Goal: Task Accomplishment & Management: Use online tool/utility

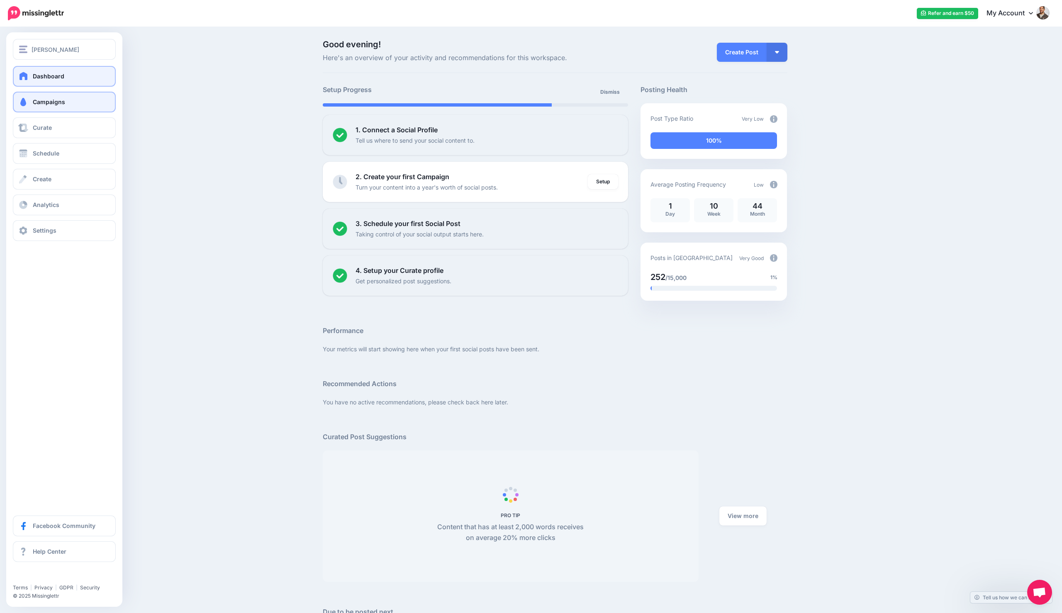
click at [45, 98] on span "Campaigns" at bounding box center [49, 101] width 32 height 7
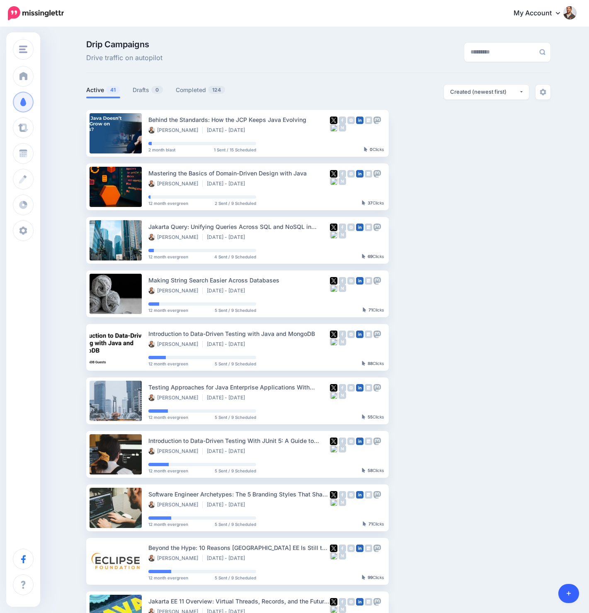
click at [559, 593] on link at bounding box center [569, 593] width 21 height 19
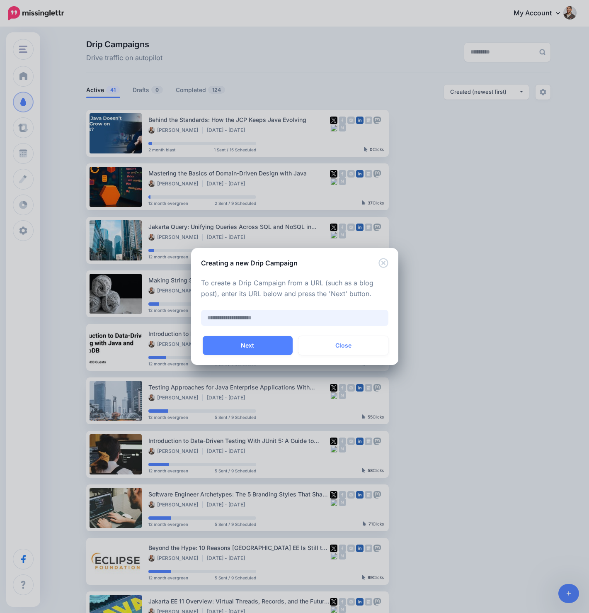
paste input "**********"
type input "**********"
click at [271, 340] on button "Next" at bounding box center [248, 345] width 90 height 19
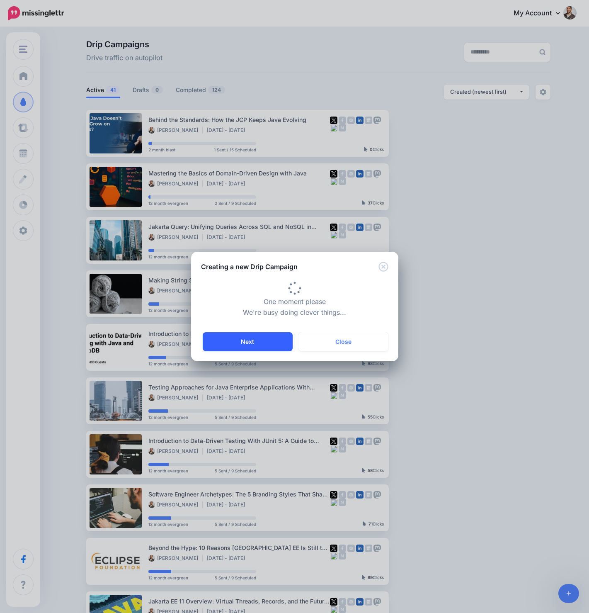
type input "**********"
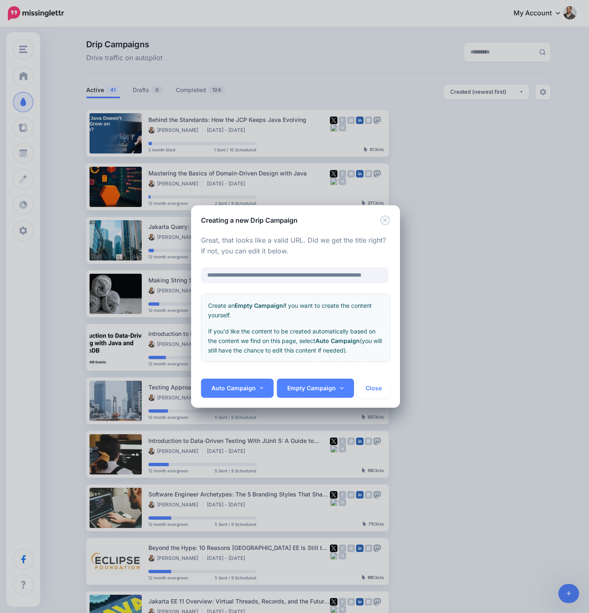
click at [262, 398] on div "Auto Campaign 2 week blast 2 week lite 2 month blast 6 month evergreen 12 month…" at bounding box center [295, 393] width 209 height 29
click at [263, 394] on link "Auto Campaign" at bounding box center [237, 388] width 73 height 19
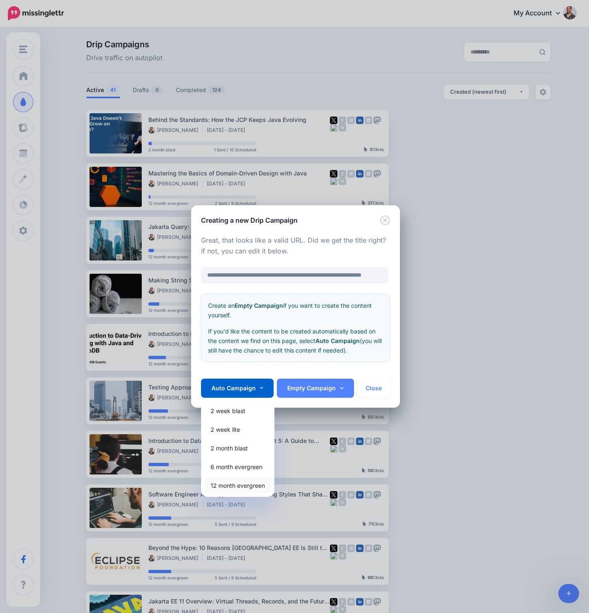
click at [239, 481] on link "12 month evergreen" at bounding box center [237, 485] width 67 height 16
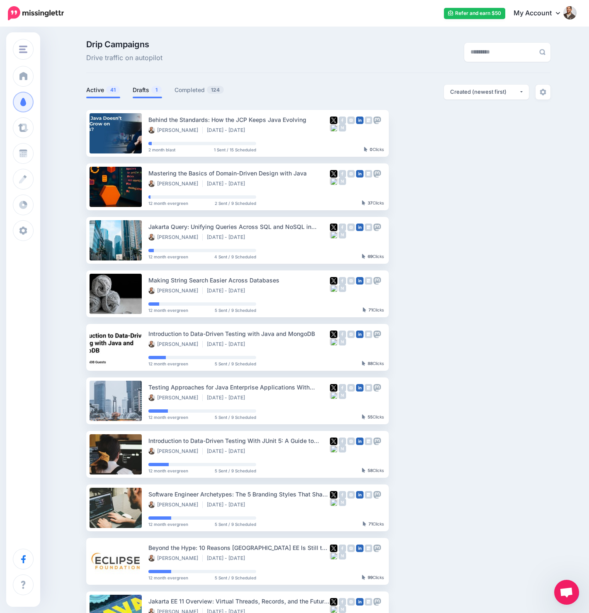
click at [141, 87] on link "Drafts 1" at bounding box center [147, 90] width 29 height 10
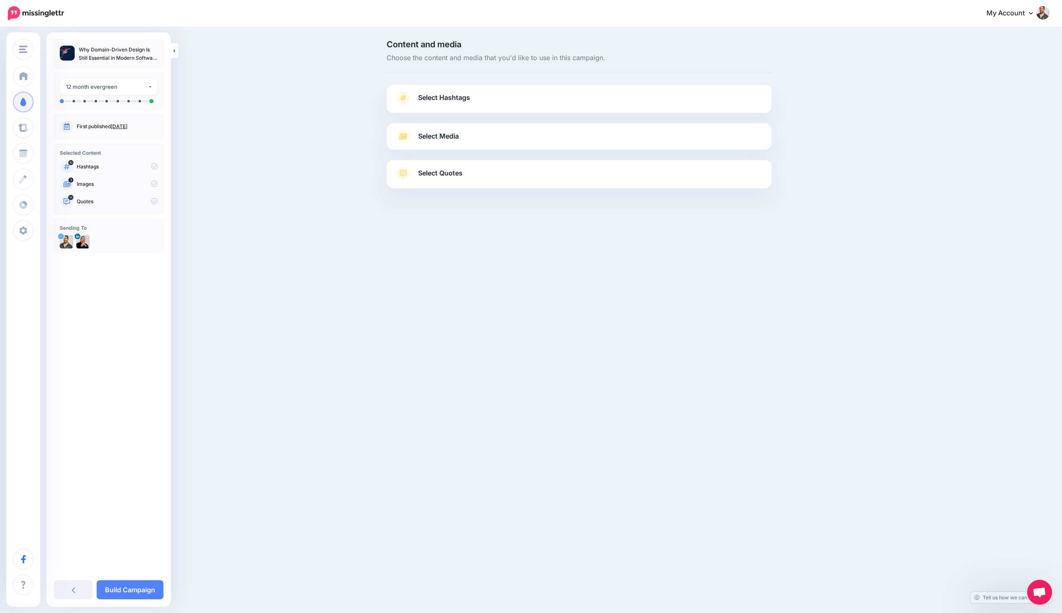
click at [465, 102] on span "Select Hashtags" at bounding box center [444, 97] width 52 height 11
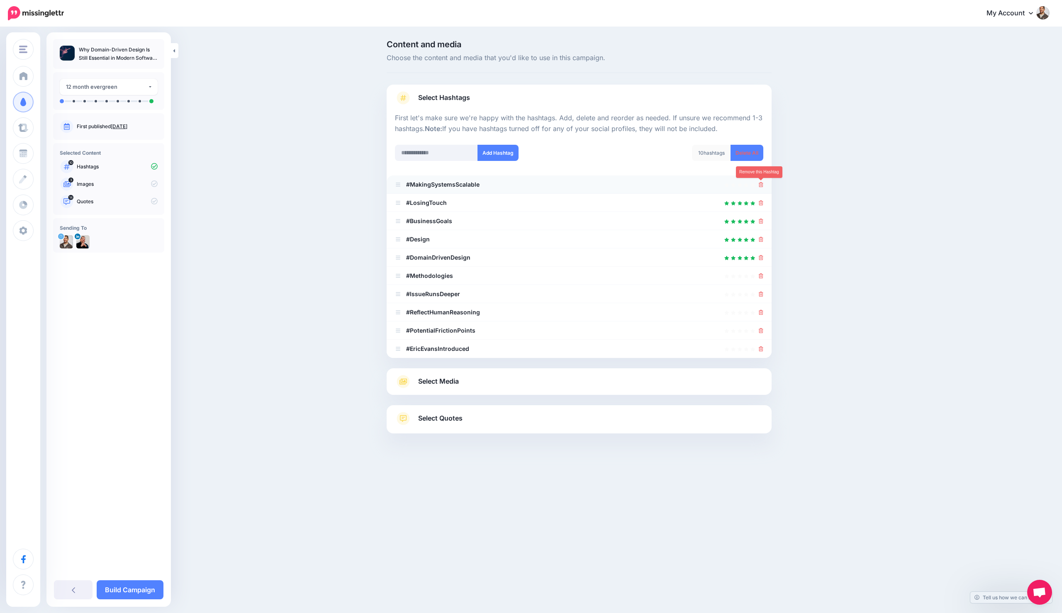
click at [761, 184] on icon at bounding box center [760, 184] width 5 height 5
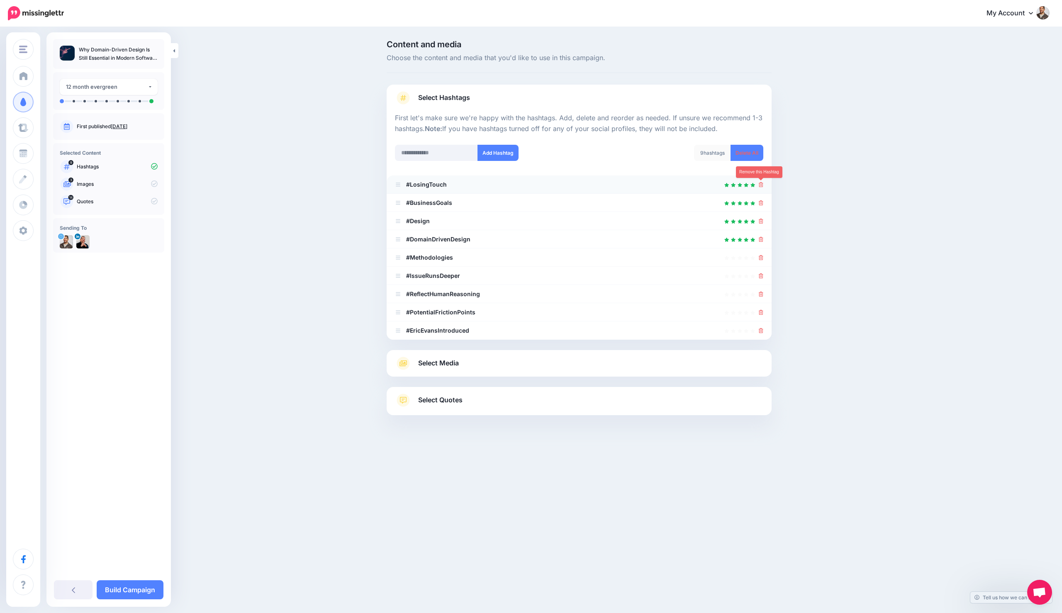
click at [760, 185] on icon at bounding box center [760, 184] width 5 height 5
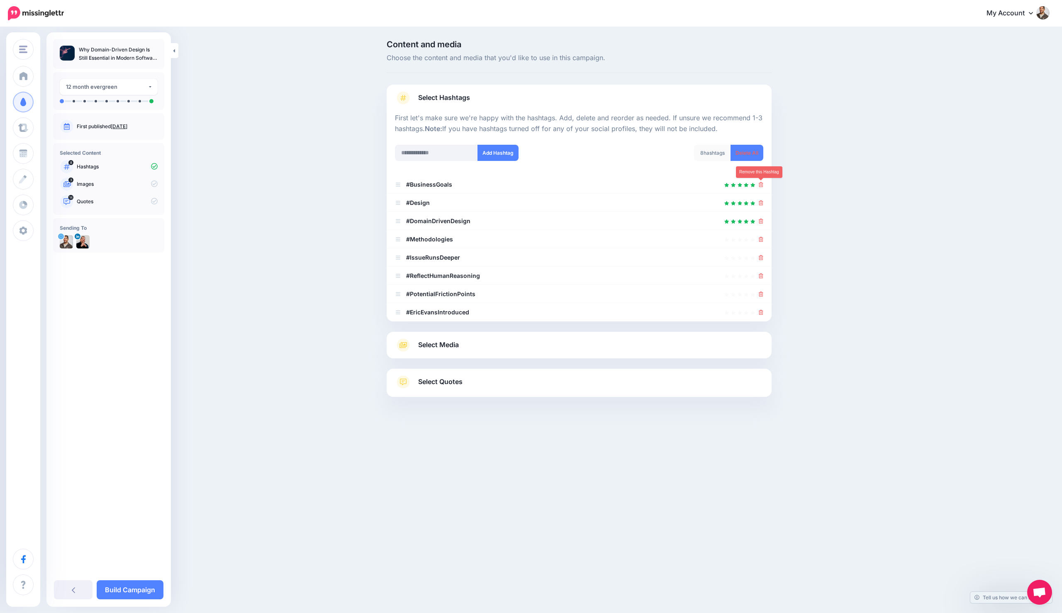
click at [760, 185] on icon at bounding box center [760, 184] width 5 height 5
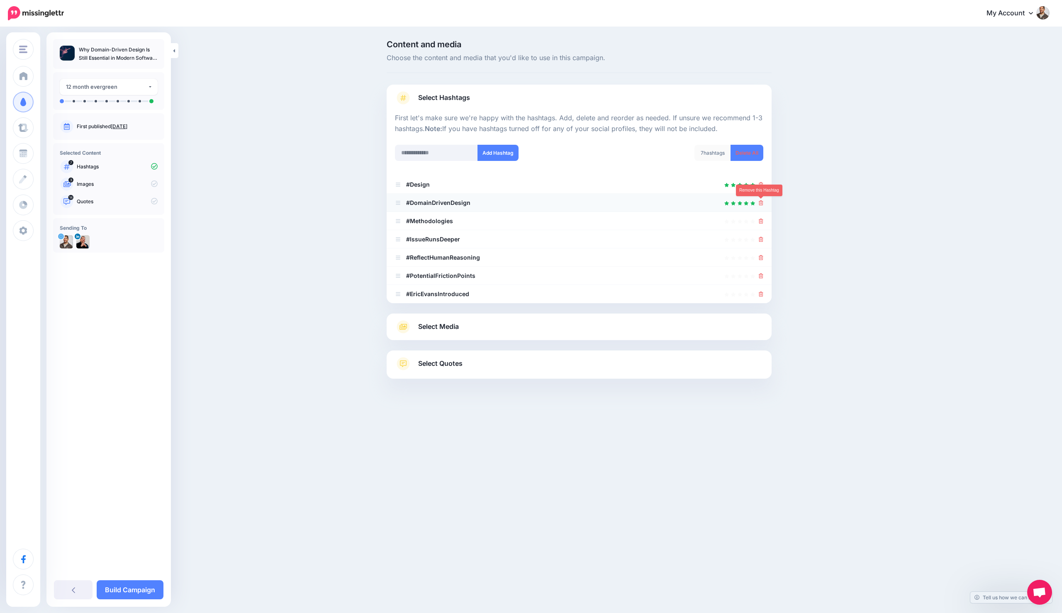
click at [761, 199] on link at bounding box center [760, 202] width 5 height 7
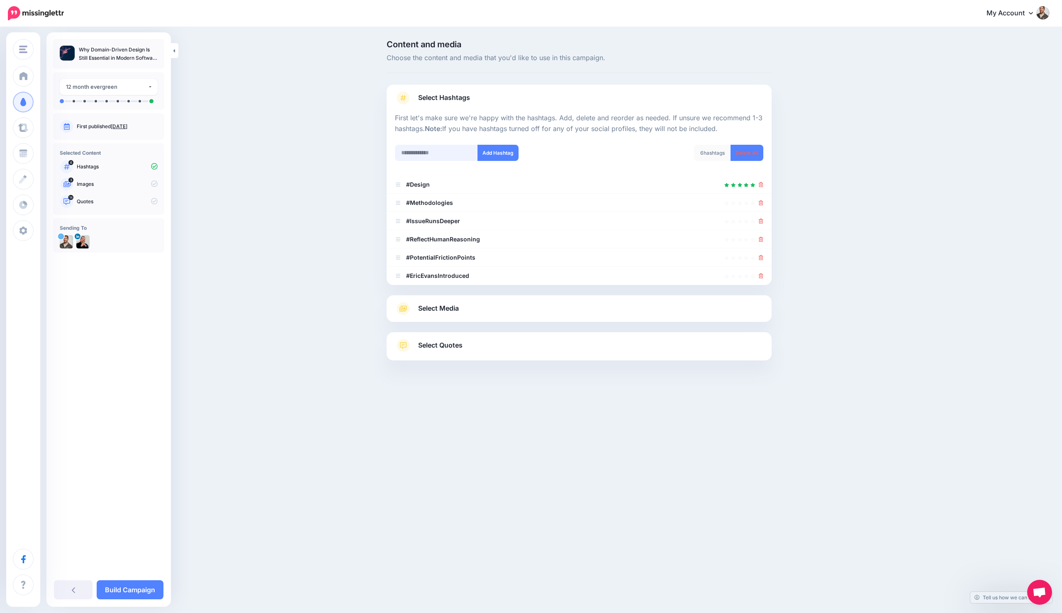
click at [444, 154] on input "text" at bounding box center [436, 153] width 83 height 16
type input "***"
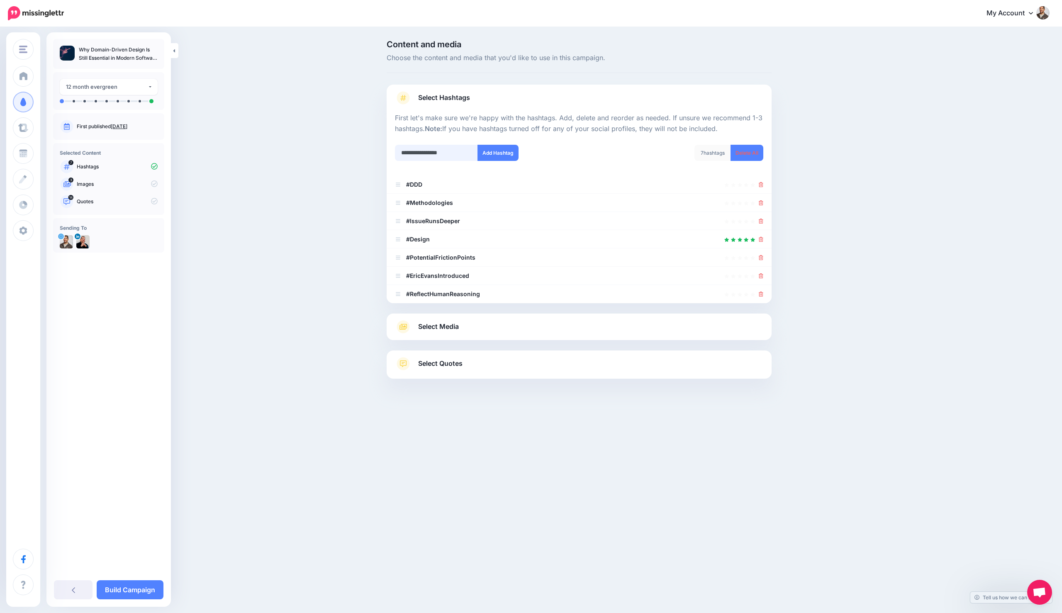
type input "**********"
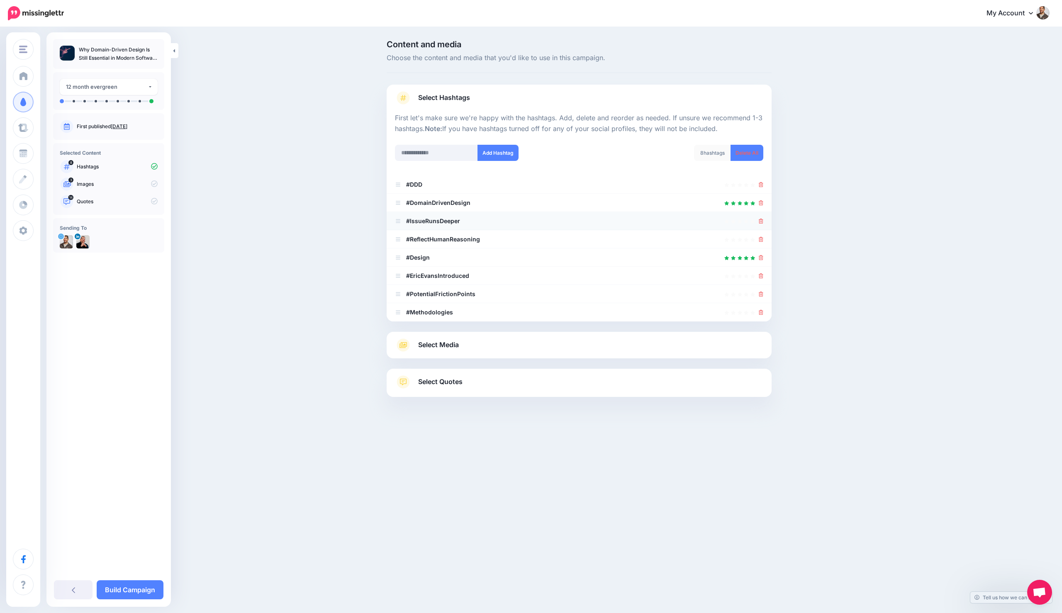
click at [761, 220] on icon at bounding box center [760, 221] width 5 height 5
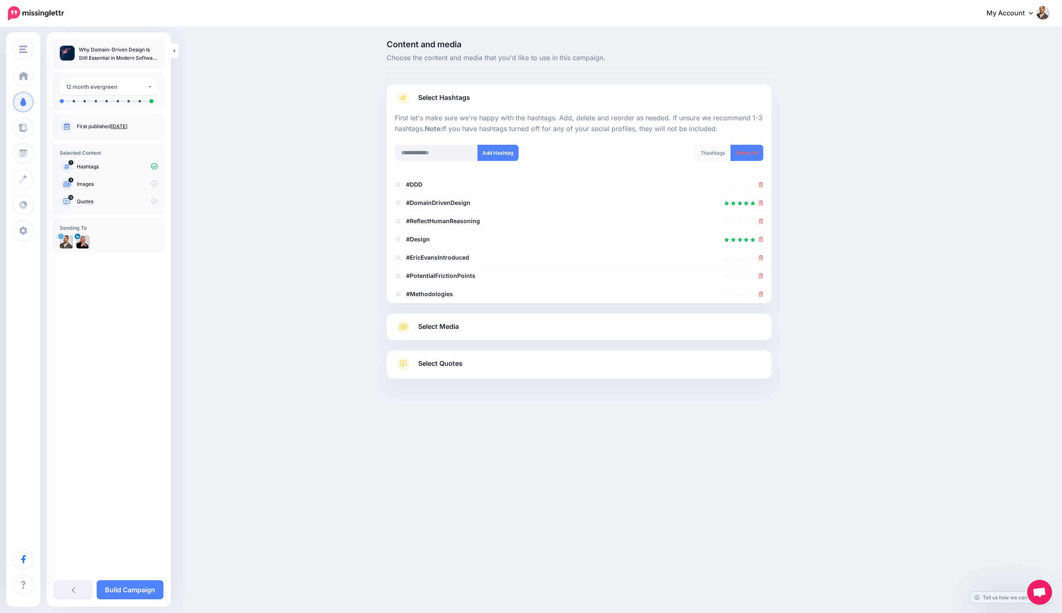
click at [761, 220] on icon at bounding box center [760, 221] width 5 height 5
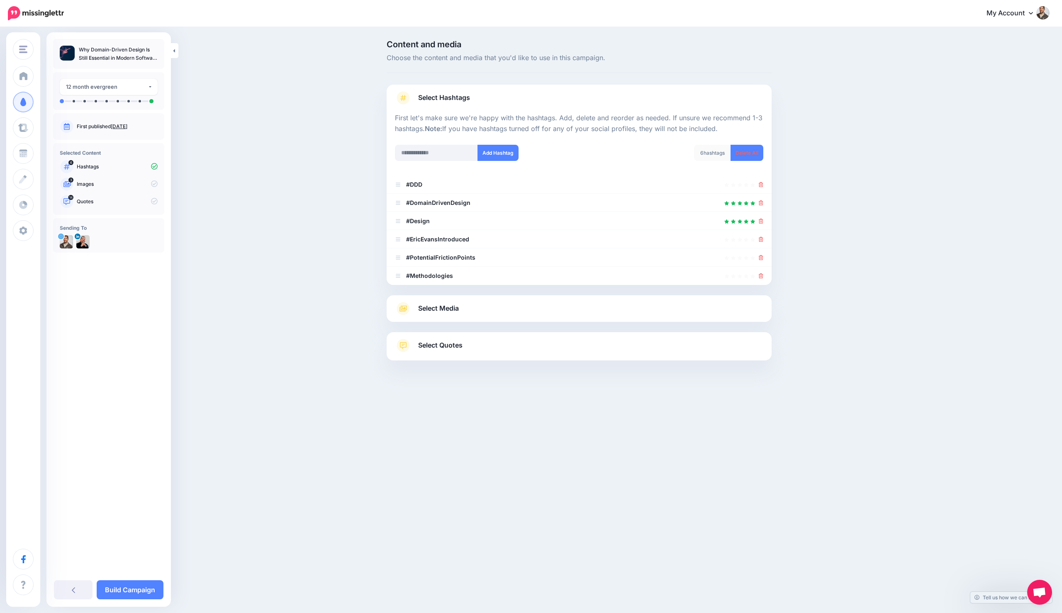
click at [761, 220] on icon at bounding box center [760, 221] width 5 height 5
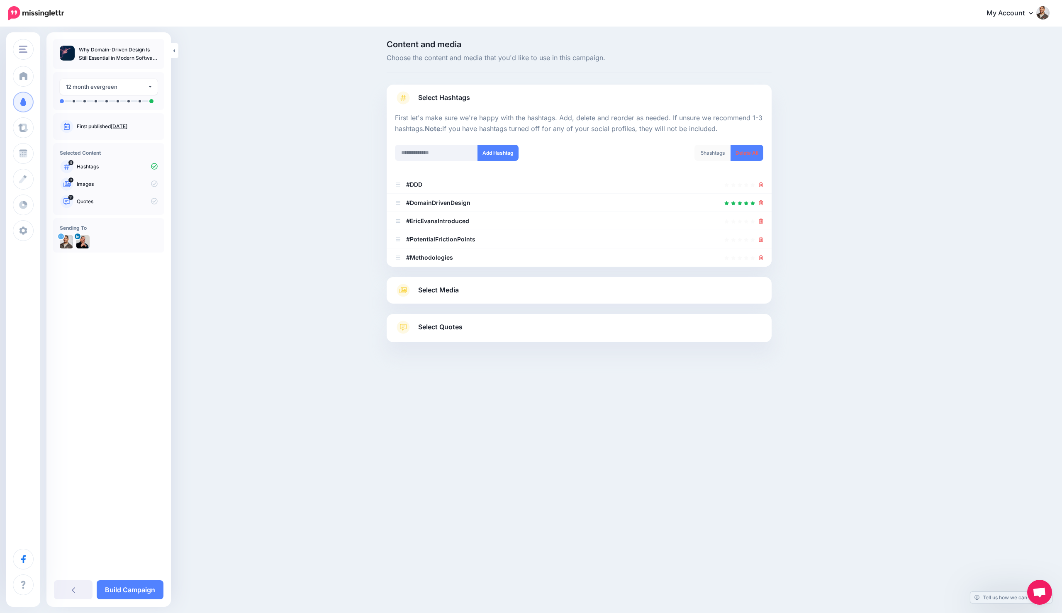
click at [761, 220] on icon at bounding box center [760, 221] width 5 height 5
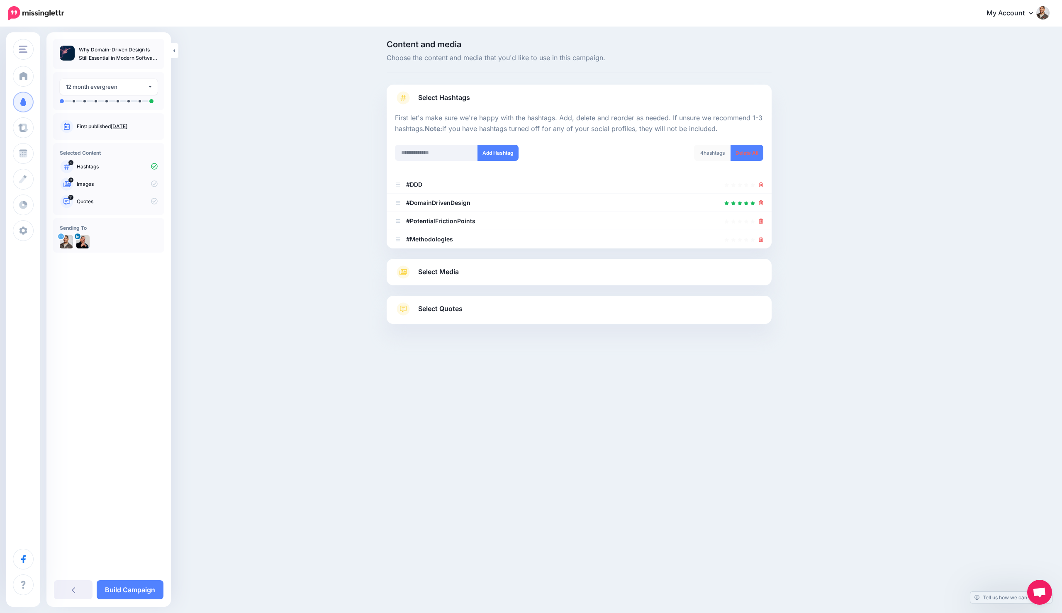
click at [761, 220] on icon at bounding box center [760, 221] width 5 height 5
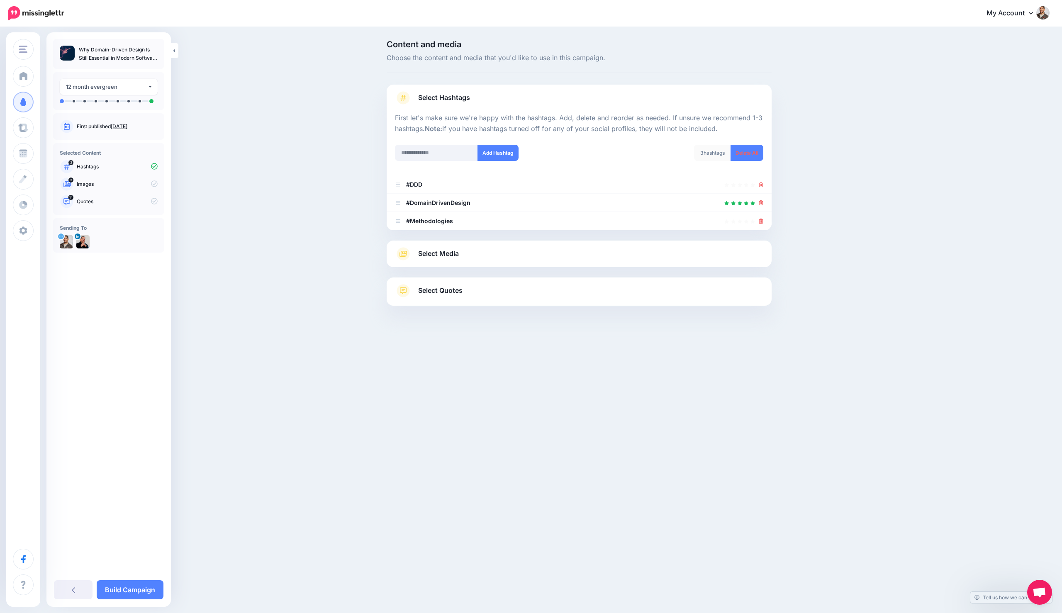
click at [761, 220] on icon at bounding box center [760, 221] width 5 height 5
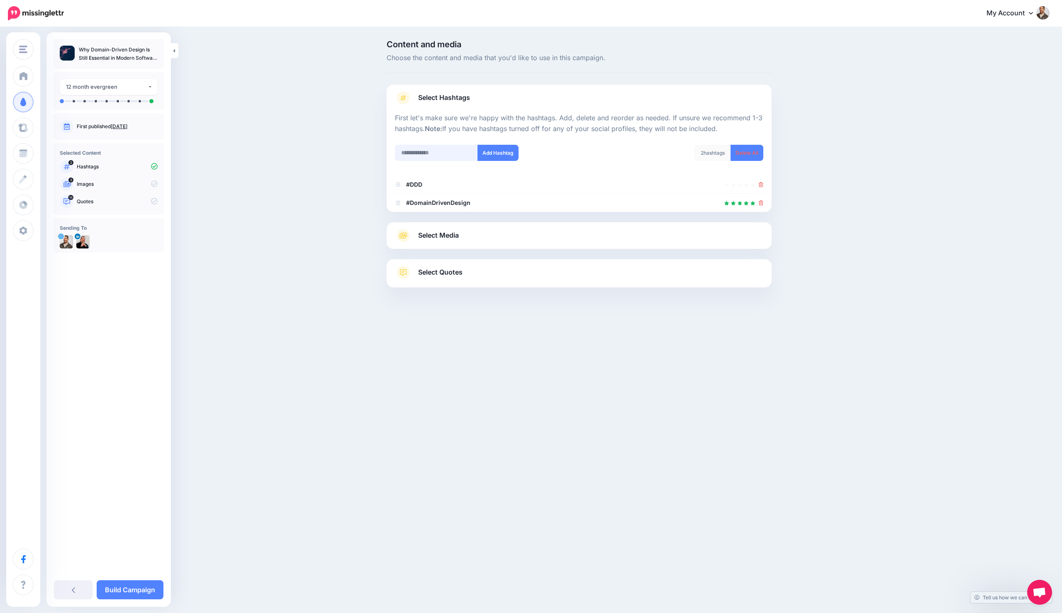
click at [441, 150] on input "text" at bounding box center [436, 153] width 83 height 16
type input "**********"
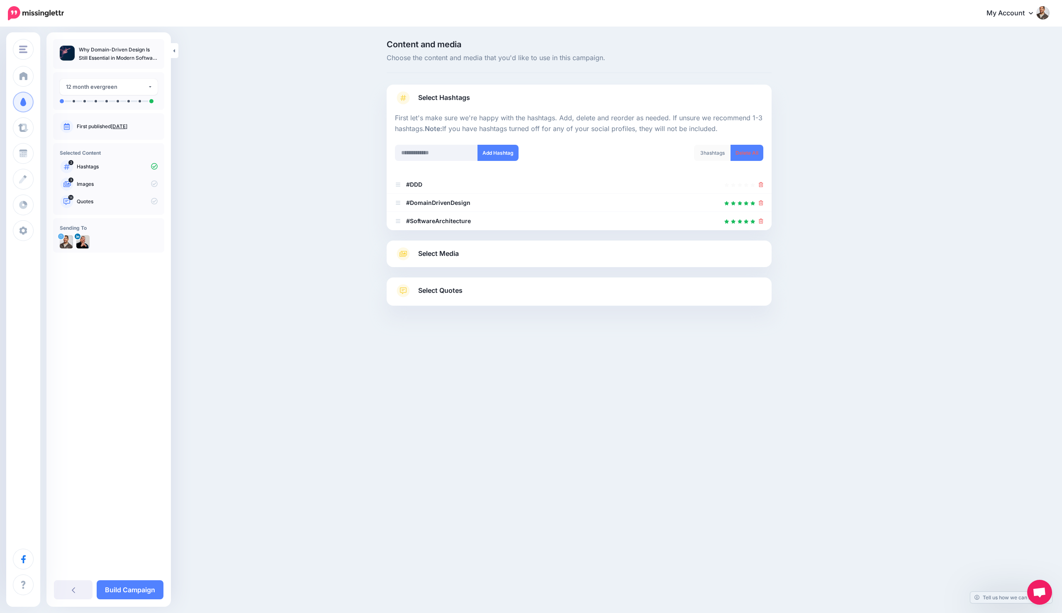
click at [520, 251] on link "Select Media" at bounding box center [579, 253] width 368 height 13
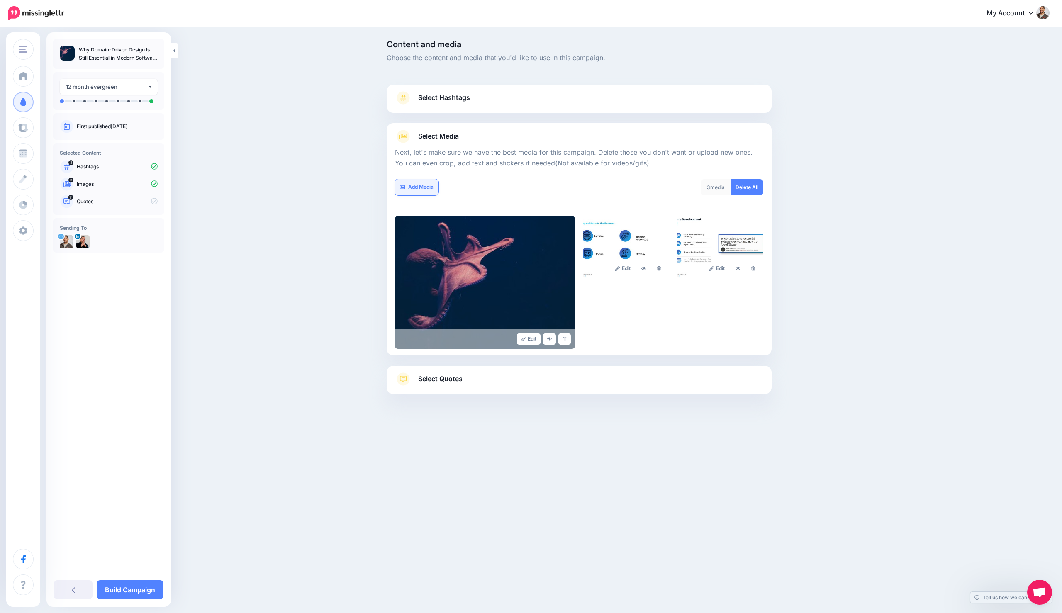
click at [402, 185] on icon at bounding box center [402, 187] width 5 height 4
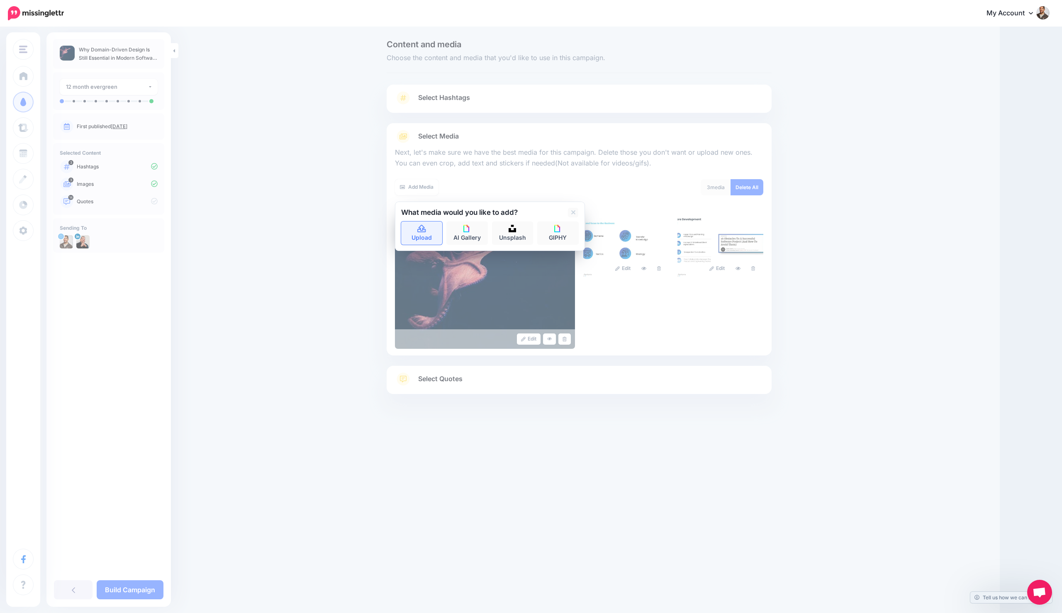
click at [417, 229] on icon at bounding box center [421, 228] width 8 height 7
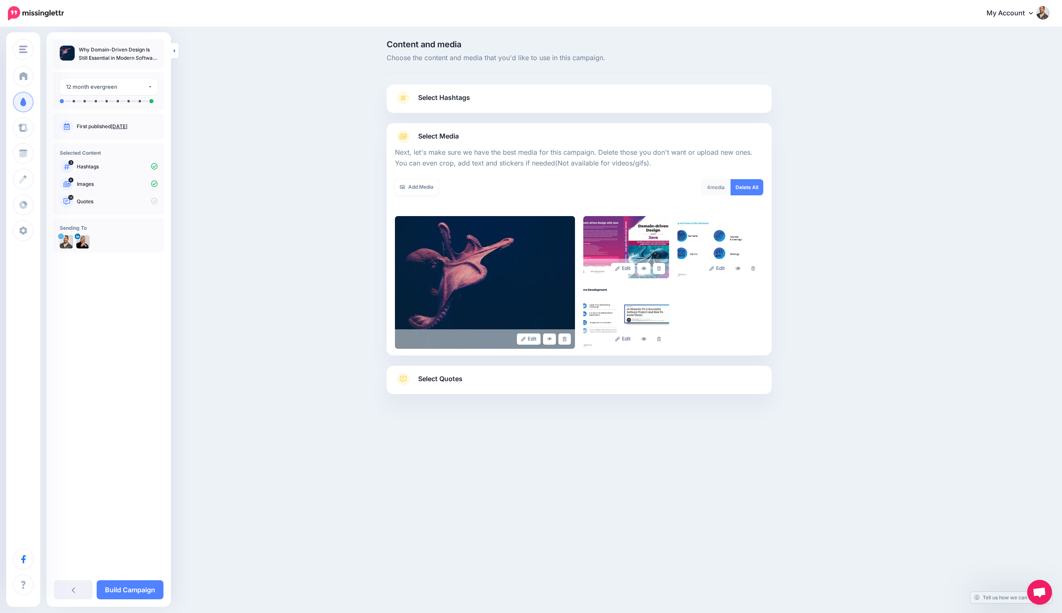
drag, startPoint x: 476, startPoint y: 380, endPoint x: 622, endPoint y: 370, distance: 145.9
click at [476, 380] on link "Select Quotes" at bounding box center [579, 383] width 368 height 22
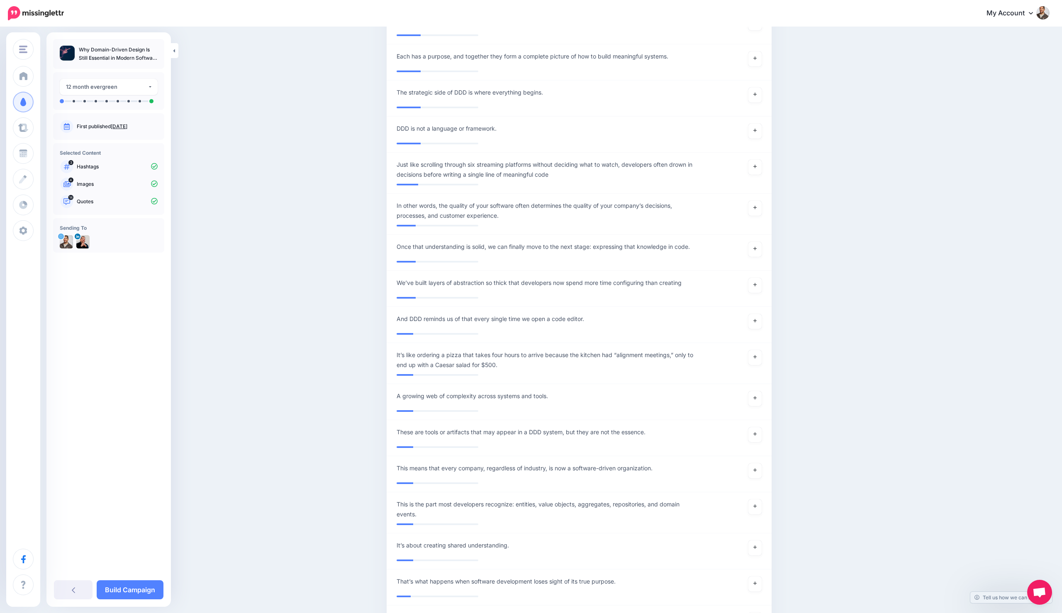
scroll to position [2345, 0]
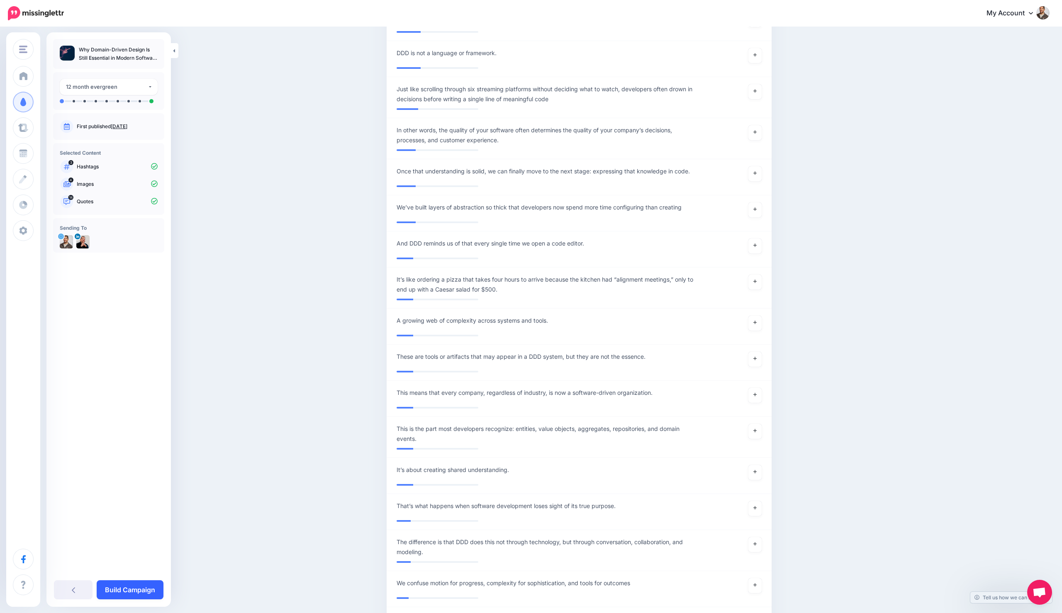
click at [139, 585] on link "Build Campaign" at bounding box center [130, 589] width 67 height 19
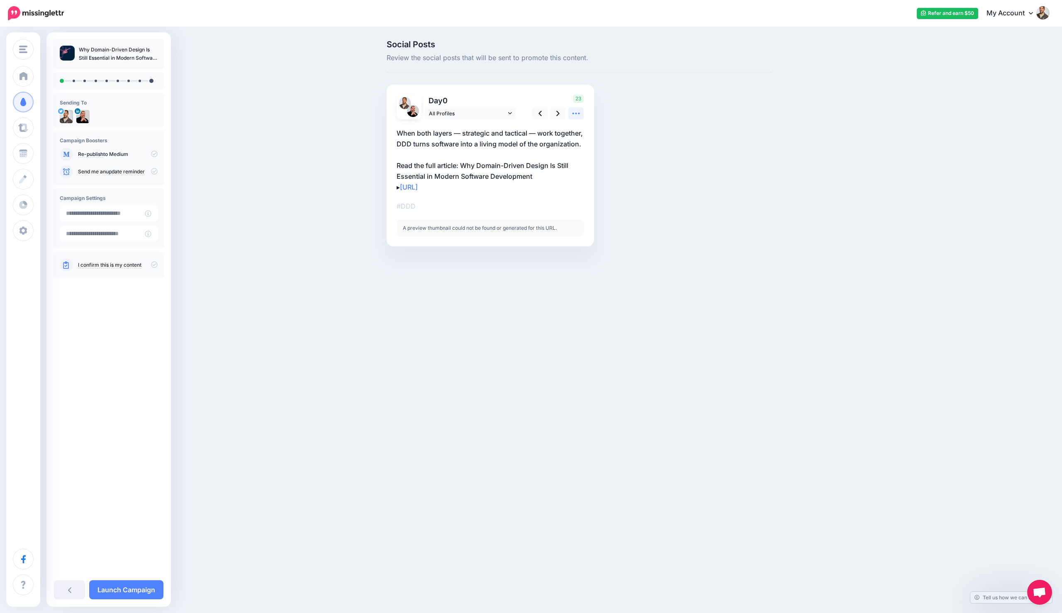
click at [571, 111] on icon at bounding box center [575, 113] width 9 height 9
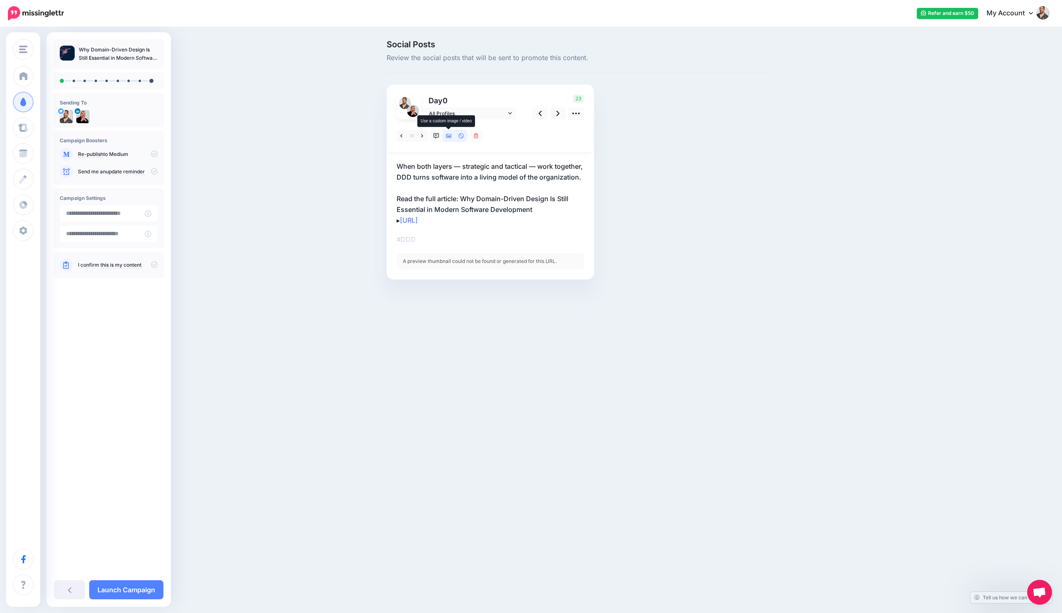
click at [446, 134] on icon at bounding box center [449, 136] width 6 height 6
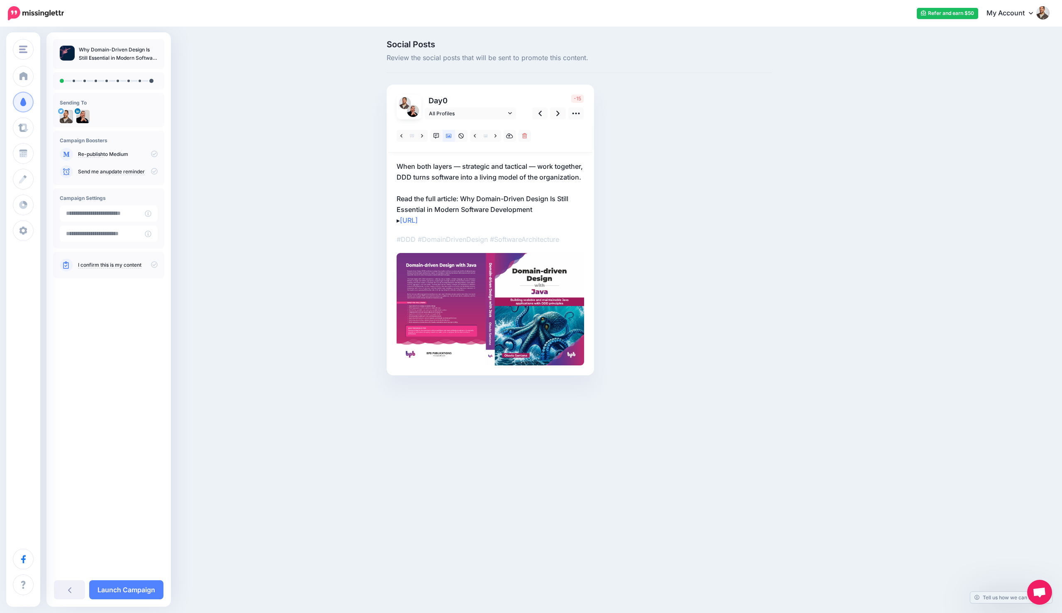
drag, startPoint x: 483, startPoint y: 195, endPoint x: 472, endPoint y: 199, distance: 11.2
click at [482, 195] on p "When both layers — strategic and tactical — work together, DDD turns software i…" at bounding box center [489, 193] width 187 height 65
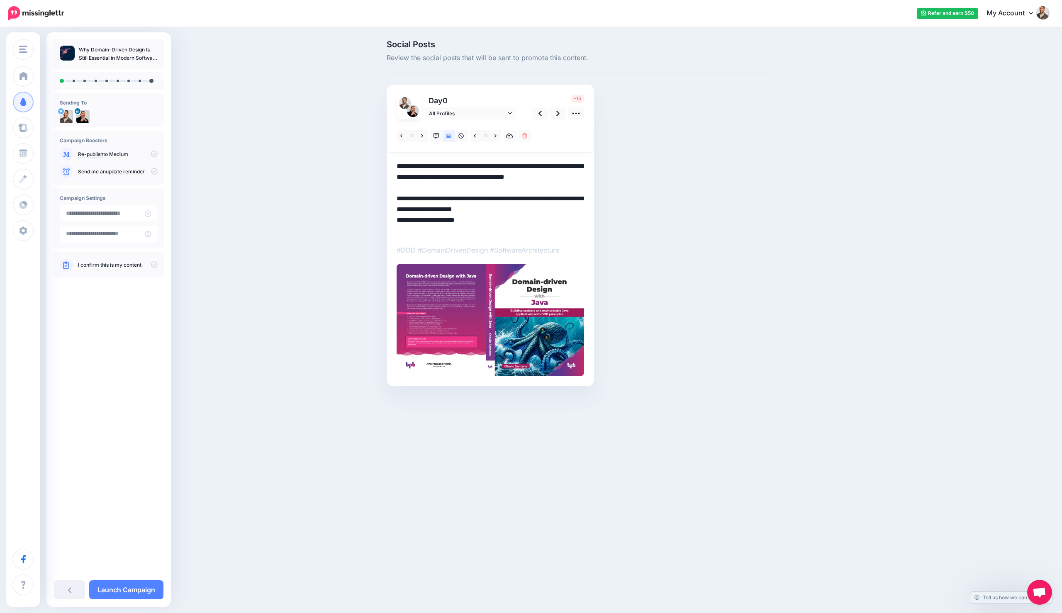
drag, startPoint x: 459, startPoint y: 209, endPoint x: 400, endPoint y: 204, distance: 59.9
click at [400, 204] on textarea "**********" at bounding box center [489, 198] width 187 height 75
type textarea "**********"
click at [556, 113] on icon at bounding box center [557, 113] width 3 height 9
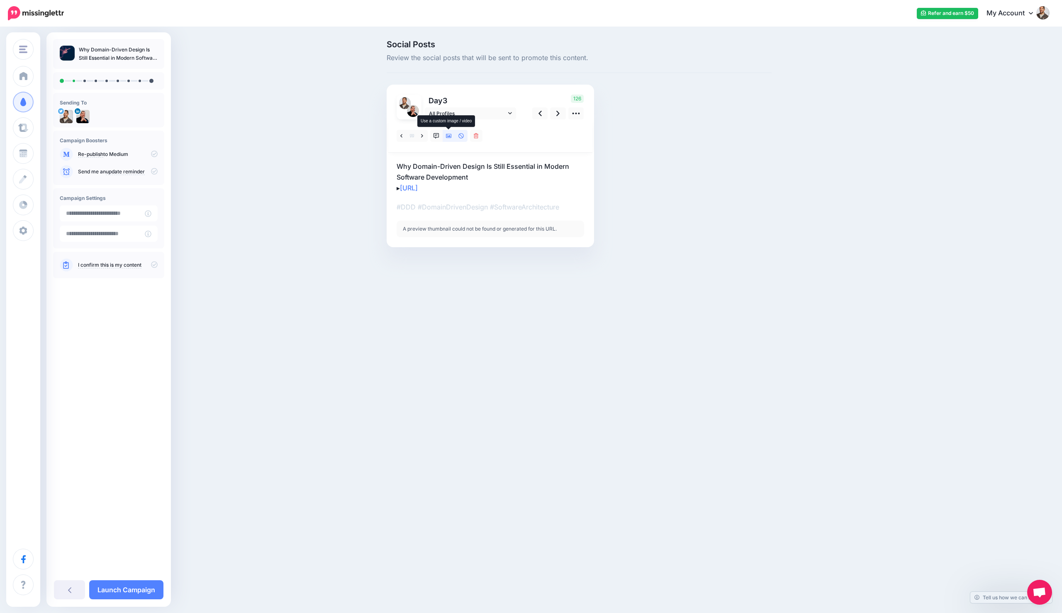
click at [447, 136] on icon at bounding box center [449, 136] width 6 height 4
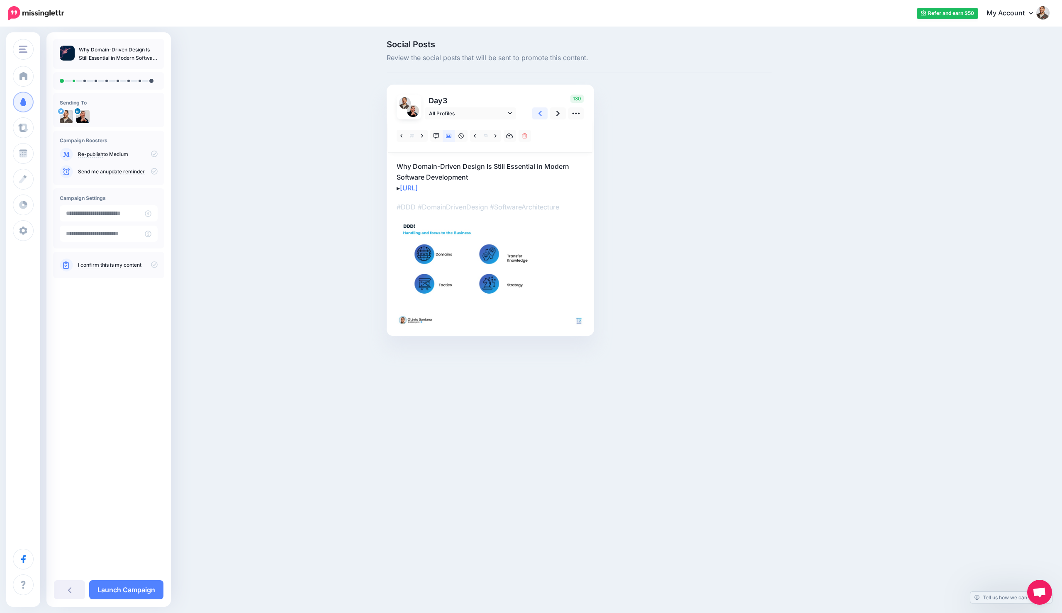
click at [546, 115] on link at bounding box center [540, 113] width 16 height 12
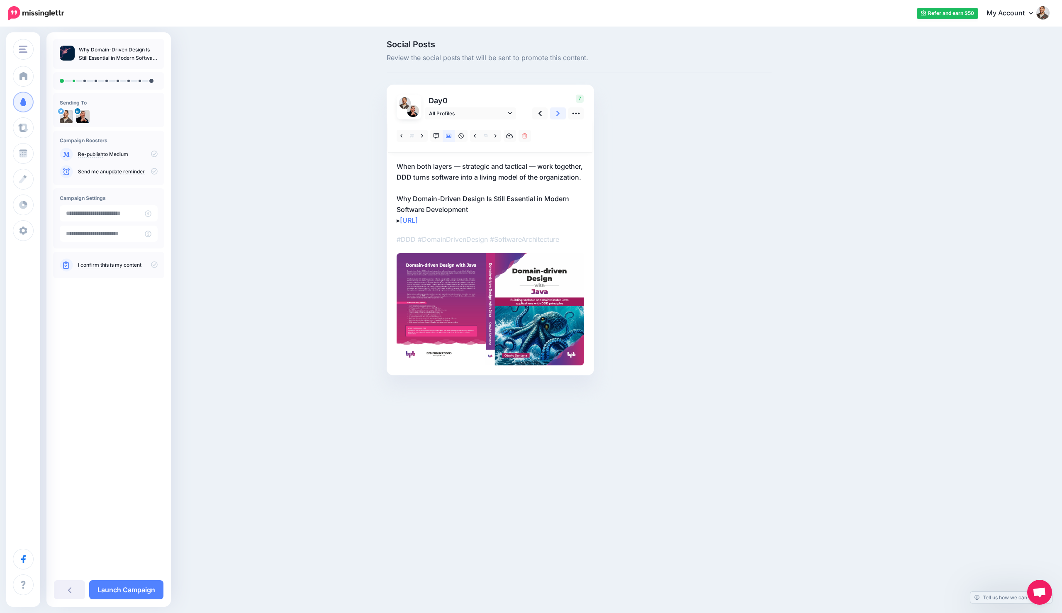
click at [554, 113] on link at bounding box center [558, 113] width 16 height 12
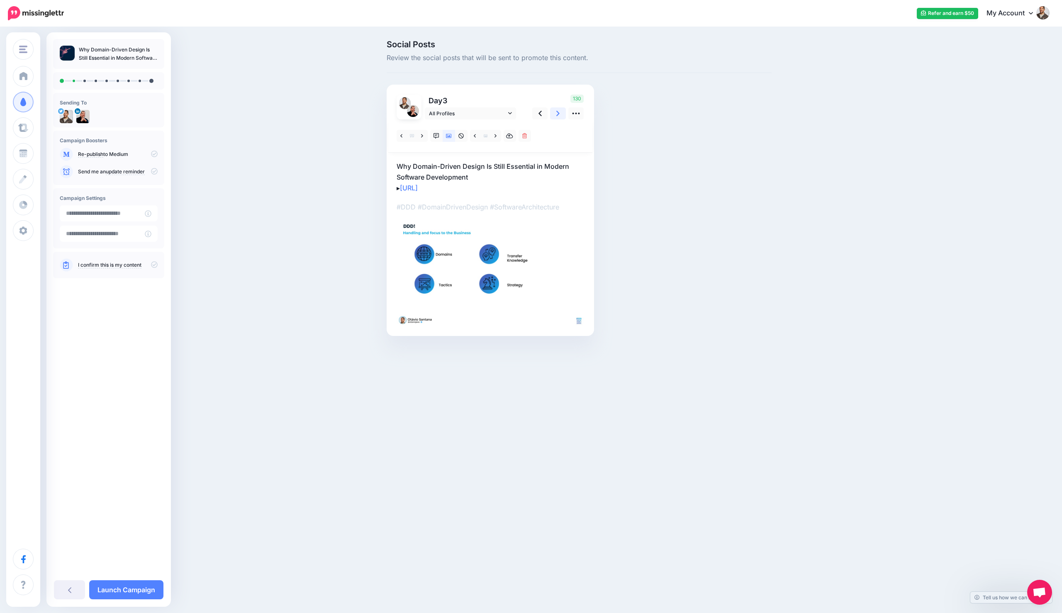
click at [554, 117] on link at bounding box center [558, 113] width 16 height 12
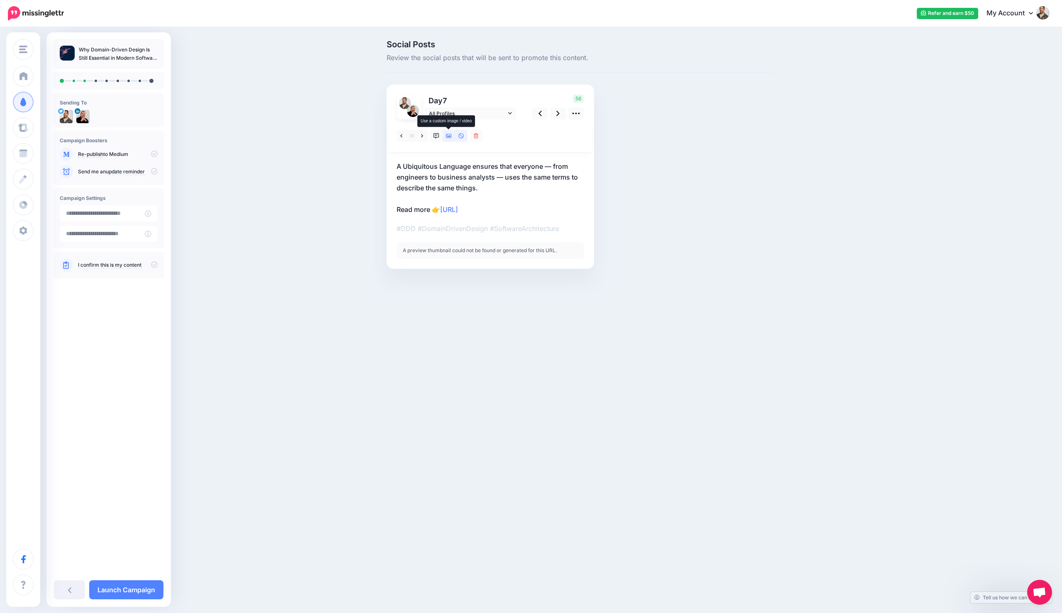
click at [447, 134] on icon at bounding box center [449, 136] width 6 height 4
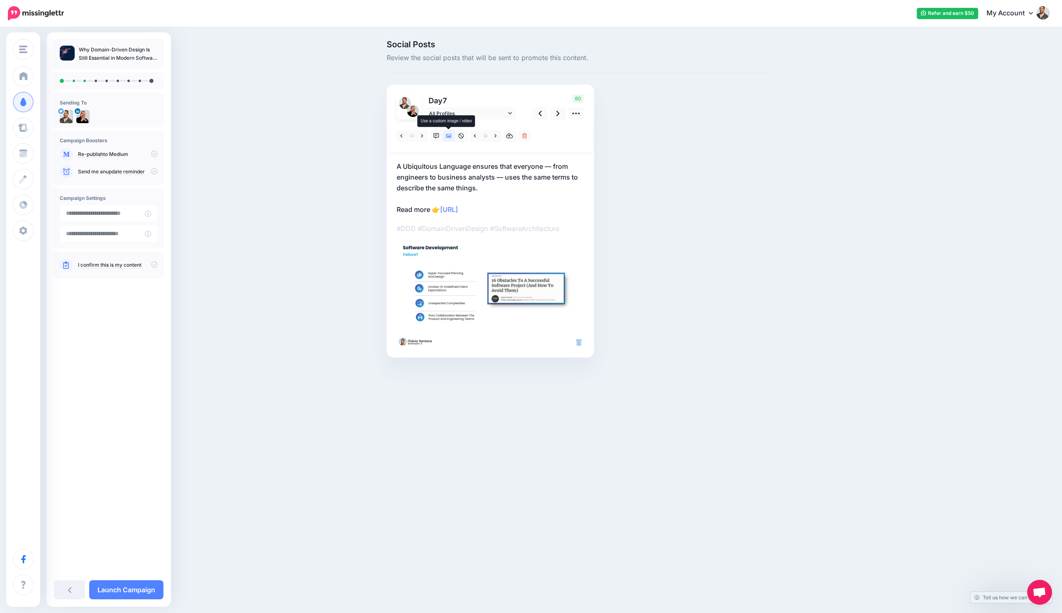
click at [451, 136] on icon at bounding box center [449, 136] width 6 height 4
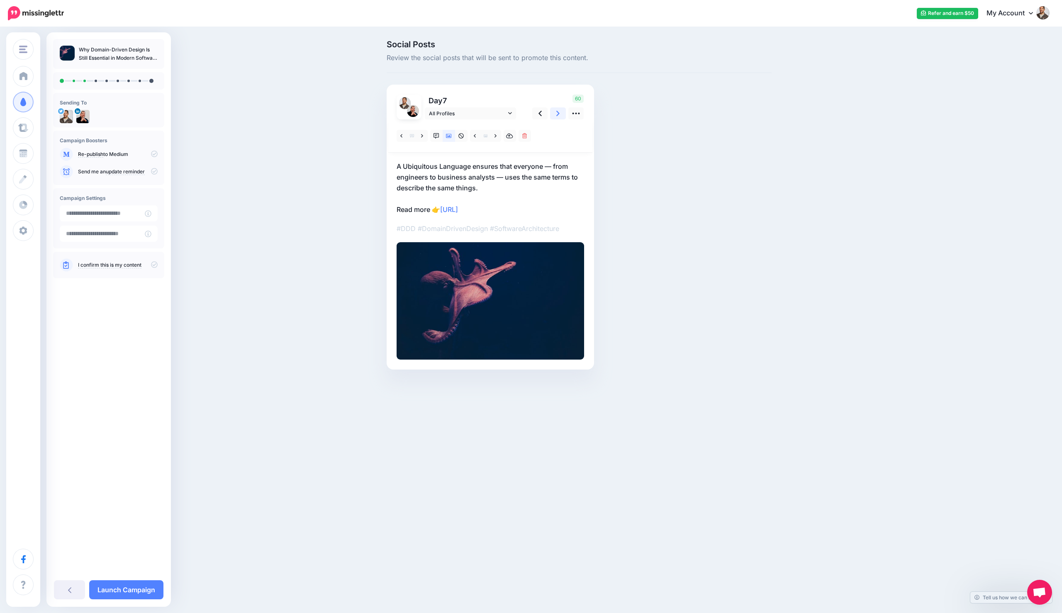
click at [558, 115] on icon at bounding box center [557, 113] width 3 height 9
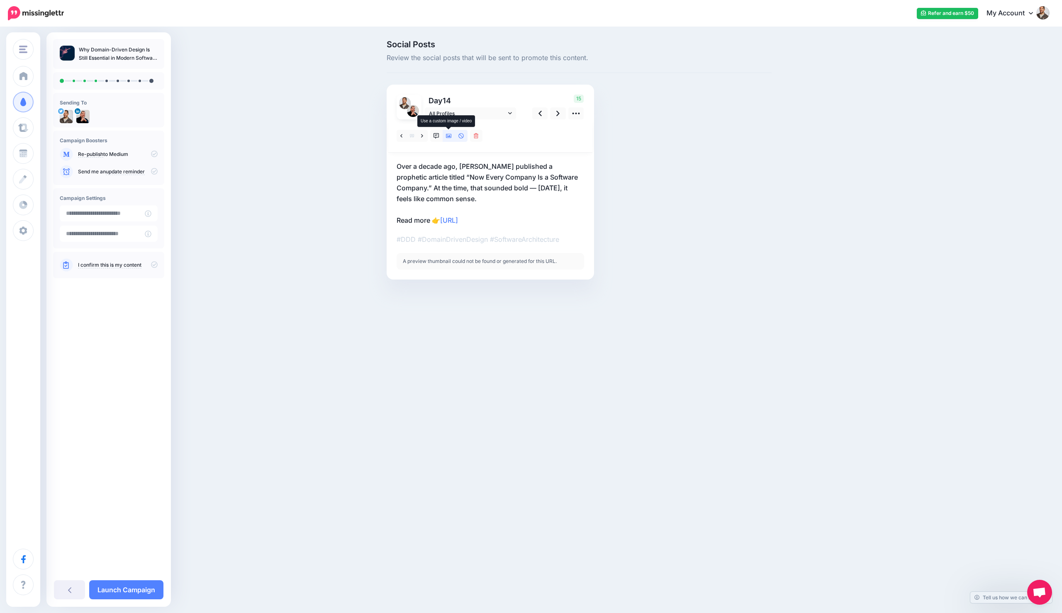
click at [448, 134] on icon at bounding box center [449, 136] width 6 height 6
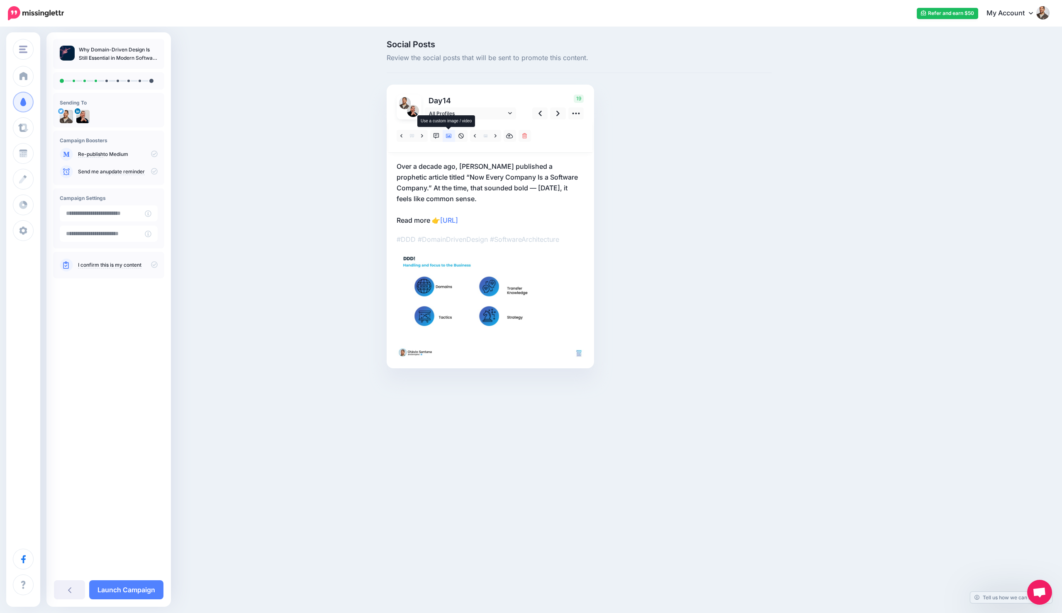
click at [448, 134] on icon at bounding box center [449, 136] width 6 height 6
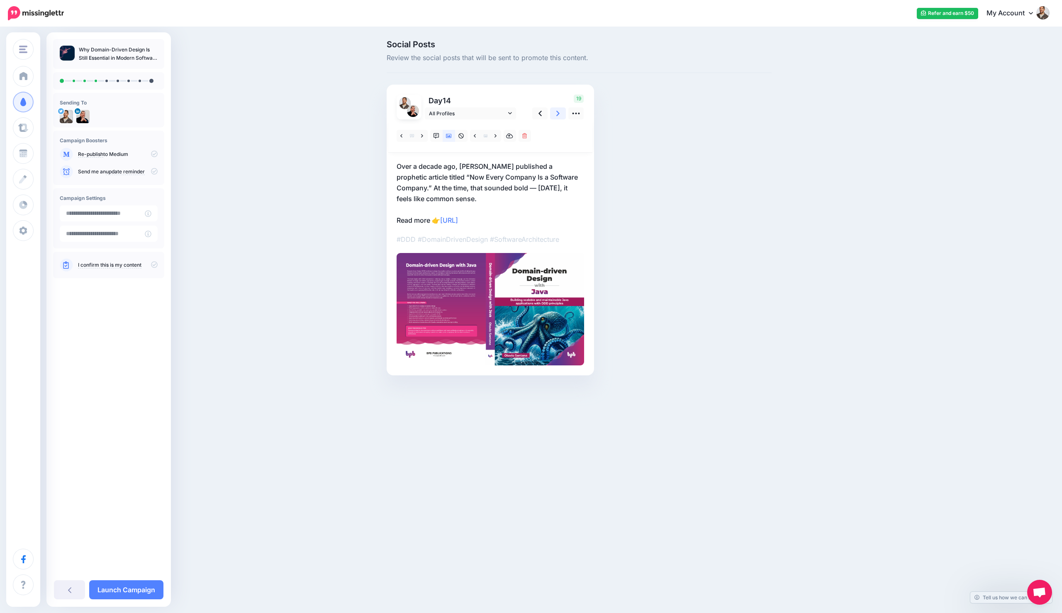
click at [555, 112] on link at bounding box center [558, 113] width 16 height 12
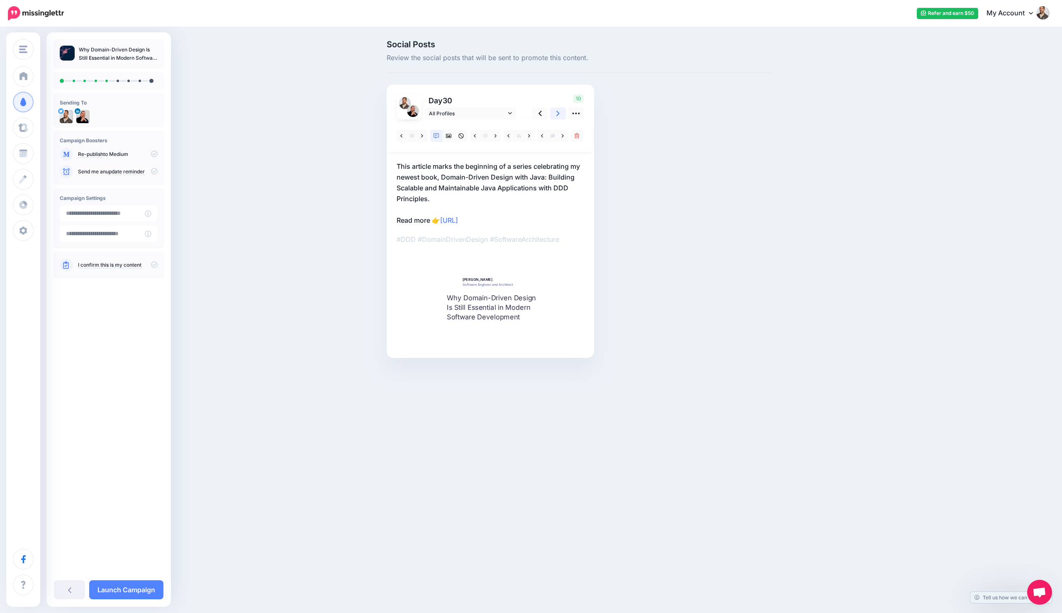
click at [560, 113] on link at bounding box center [558, 113] width 16 height 12
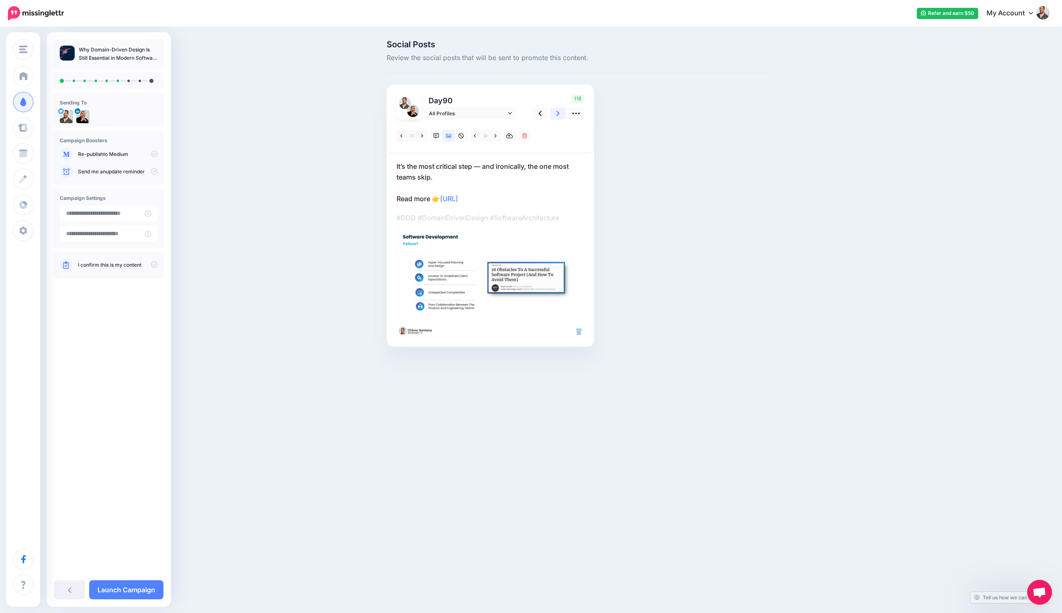
click at [556, 114] on icon at bounding box center [557, 113] width 3 height 9
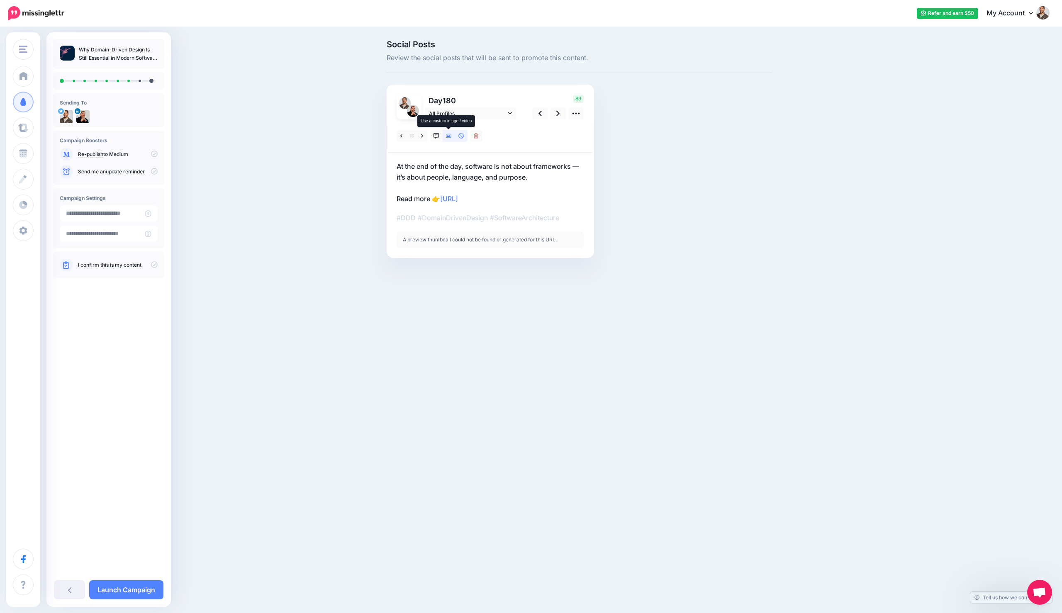
click at [447, 133] on icon at bounding box center [449, 136] width 6 height 6
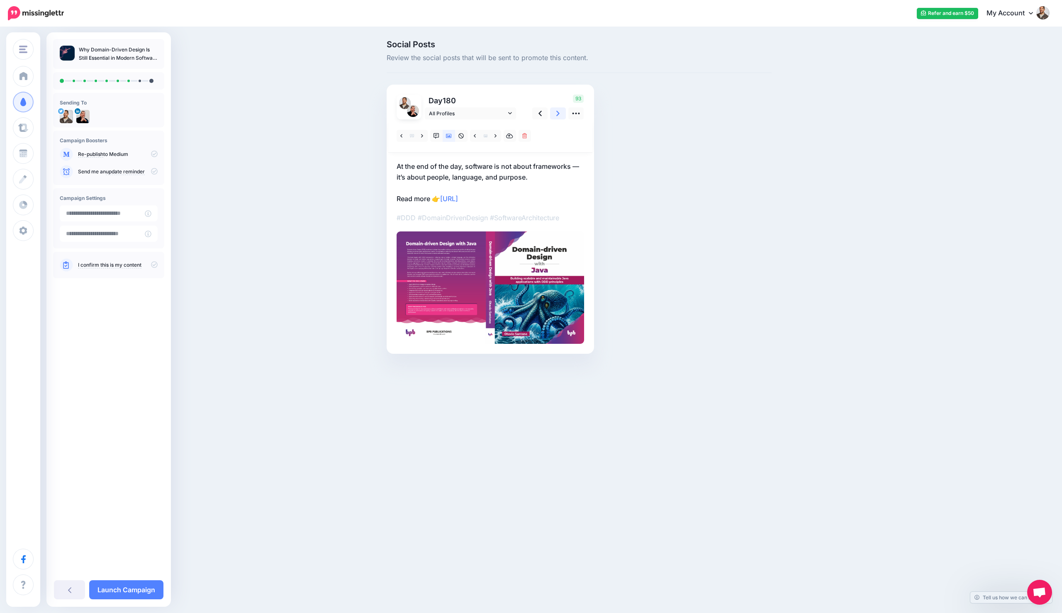
click at [559, 114] on icon at bounding box center [557, 113] width 3 height 5
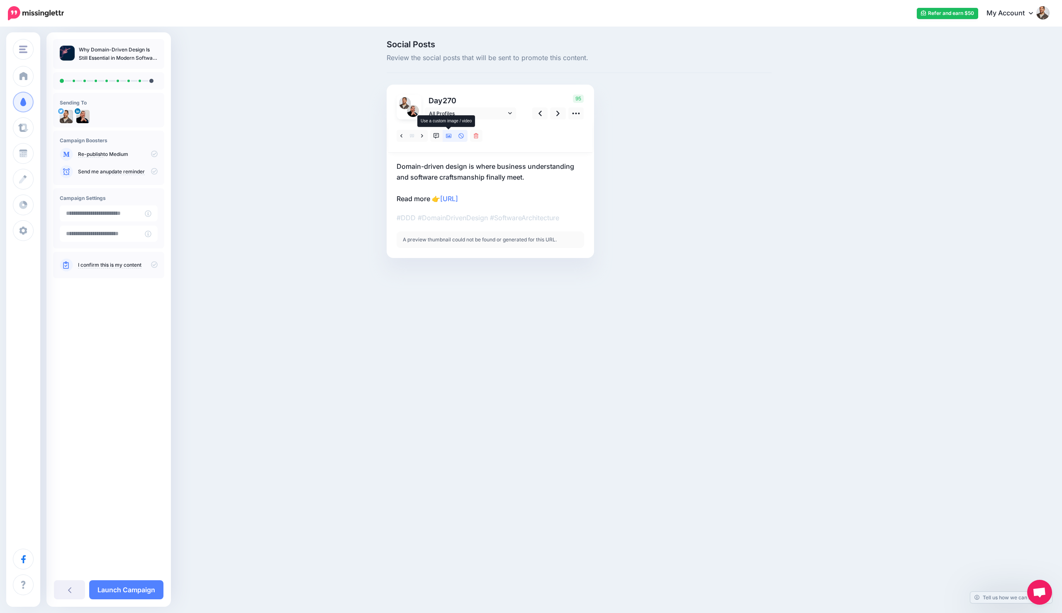
click at [450, 134] on icon at bounding box center [449, 136] width 6 height 6
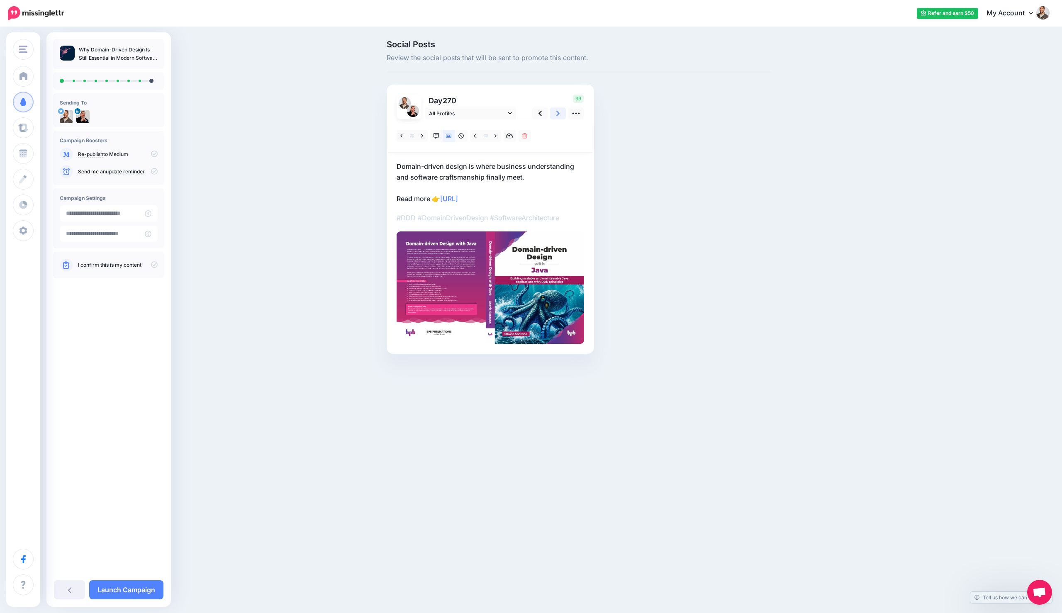
click at [550, 110] on link at bounding box center [558, 113] width 16 height 12
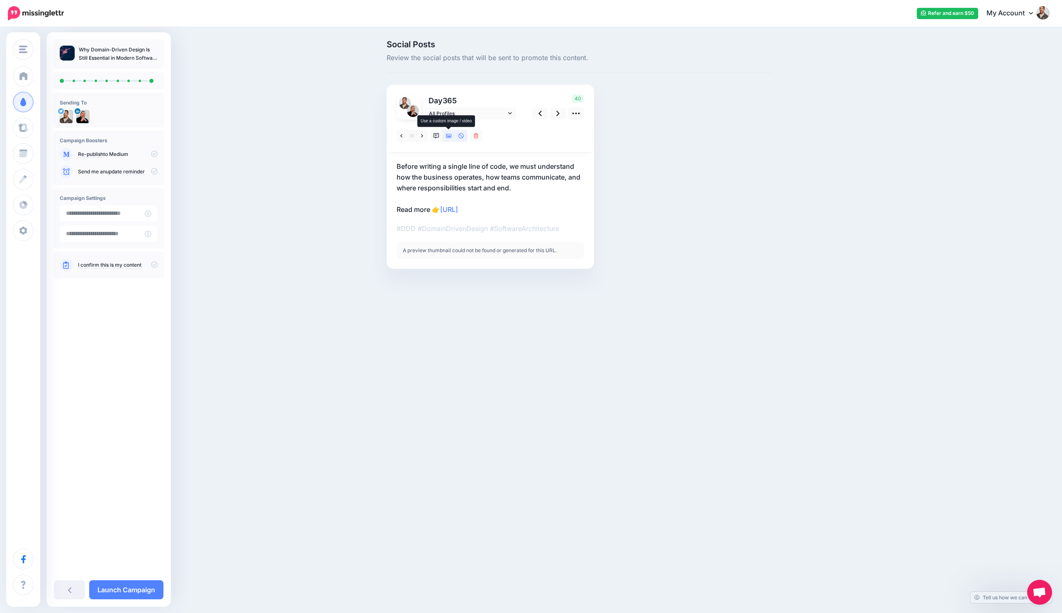
click at [448, 133] on icon at bounding box center [449, 136] width 6 height 6
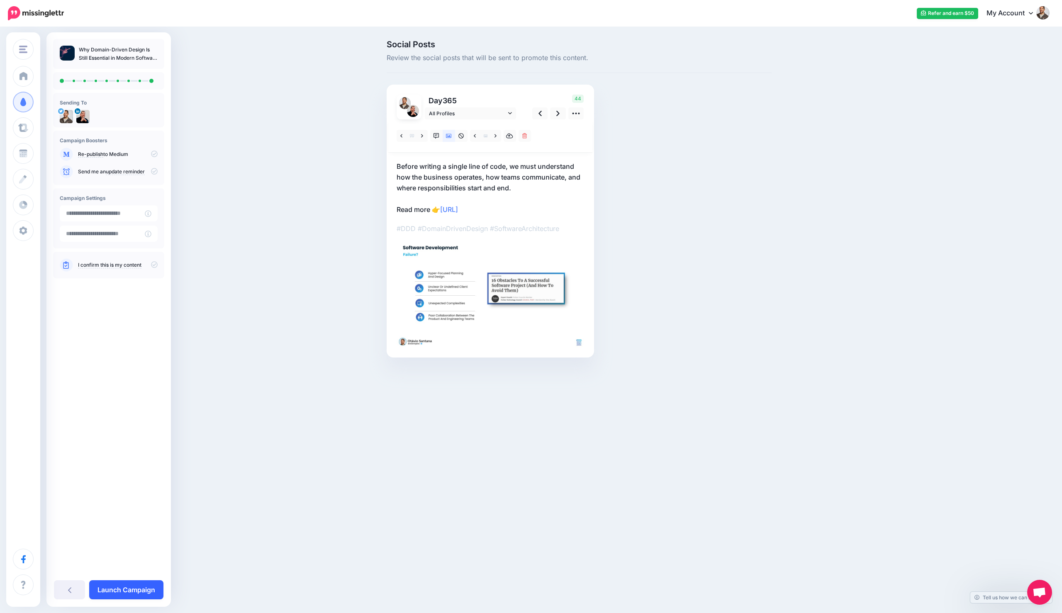
click at [146, 589] on link "Launch Campaign" at bounding box center [126, 589] width 74 height 19
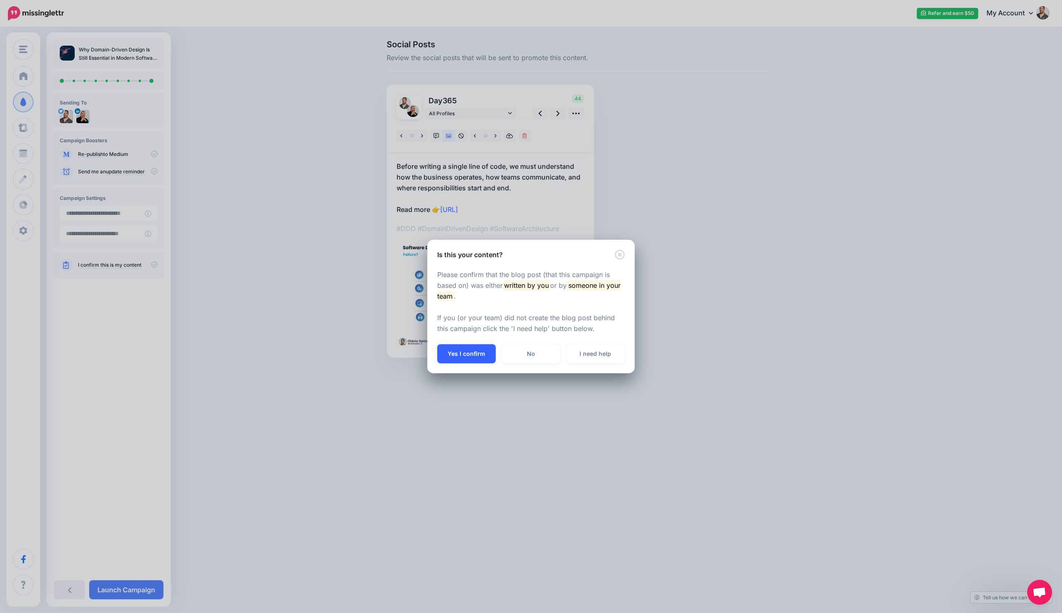
click at [450, 353] on button "Yes I confirm" at bounding box center [466, 353] width 58 height 19
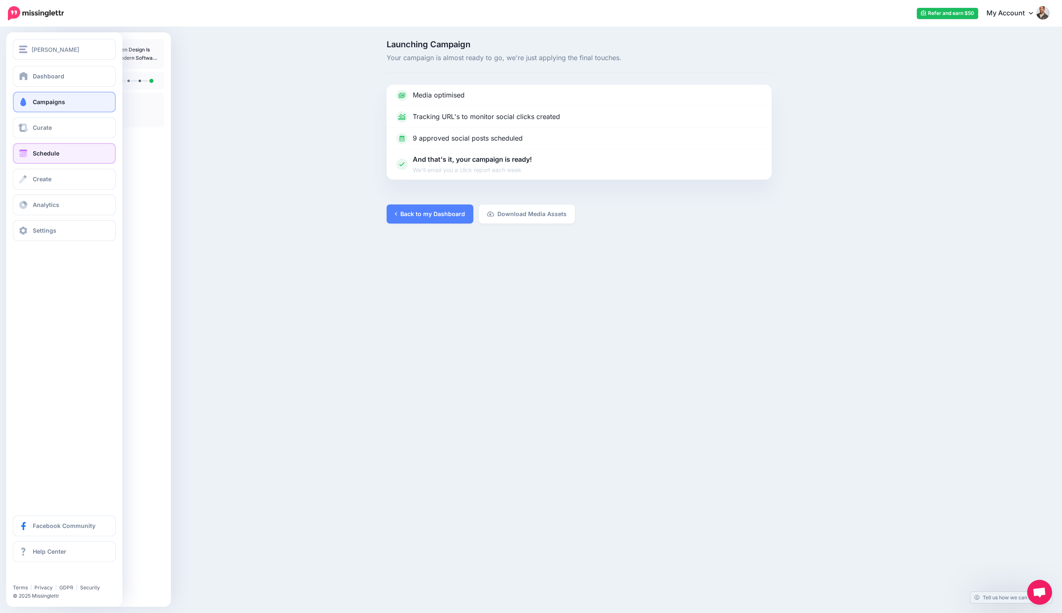
click at [44, 149] on link "Schedule" at bounding box center [64, 153] width 103 height 21
